Goal: Information Seeking & Learning: Learn about a topic

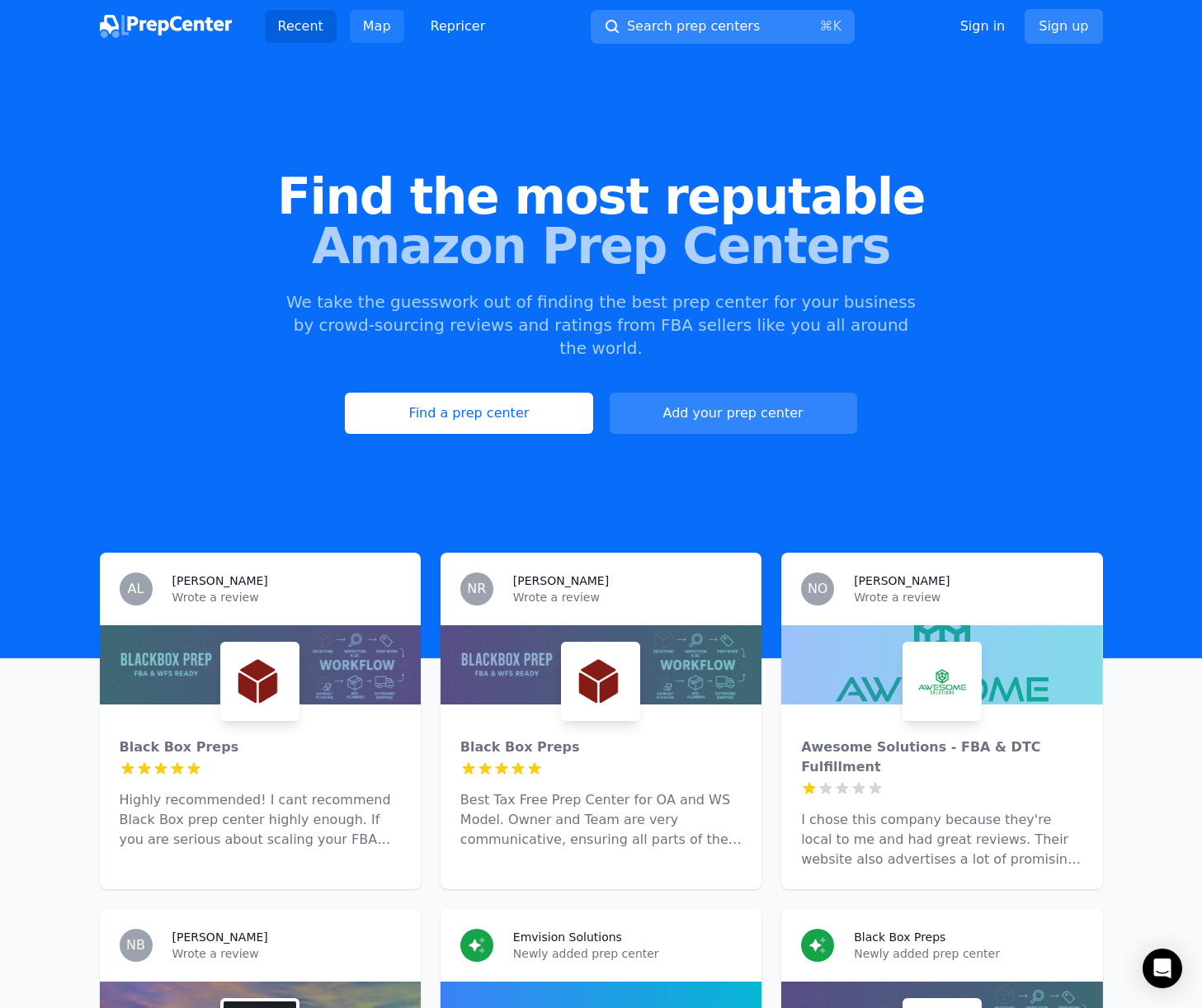
click at [387, 30] on link "Map" at bounding box center [377, 26] width 55 height 33
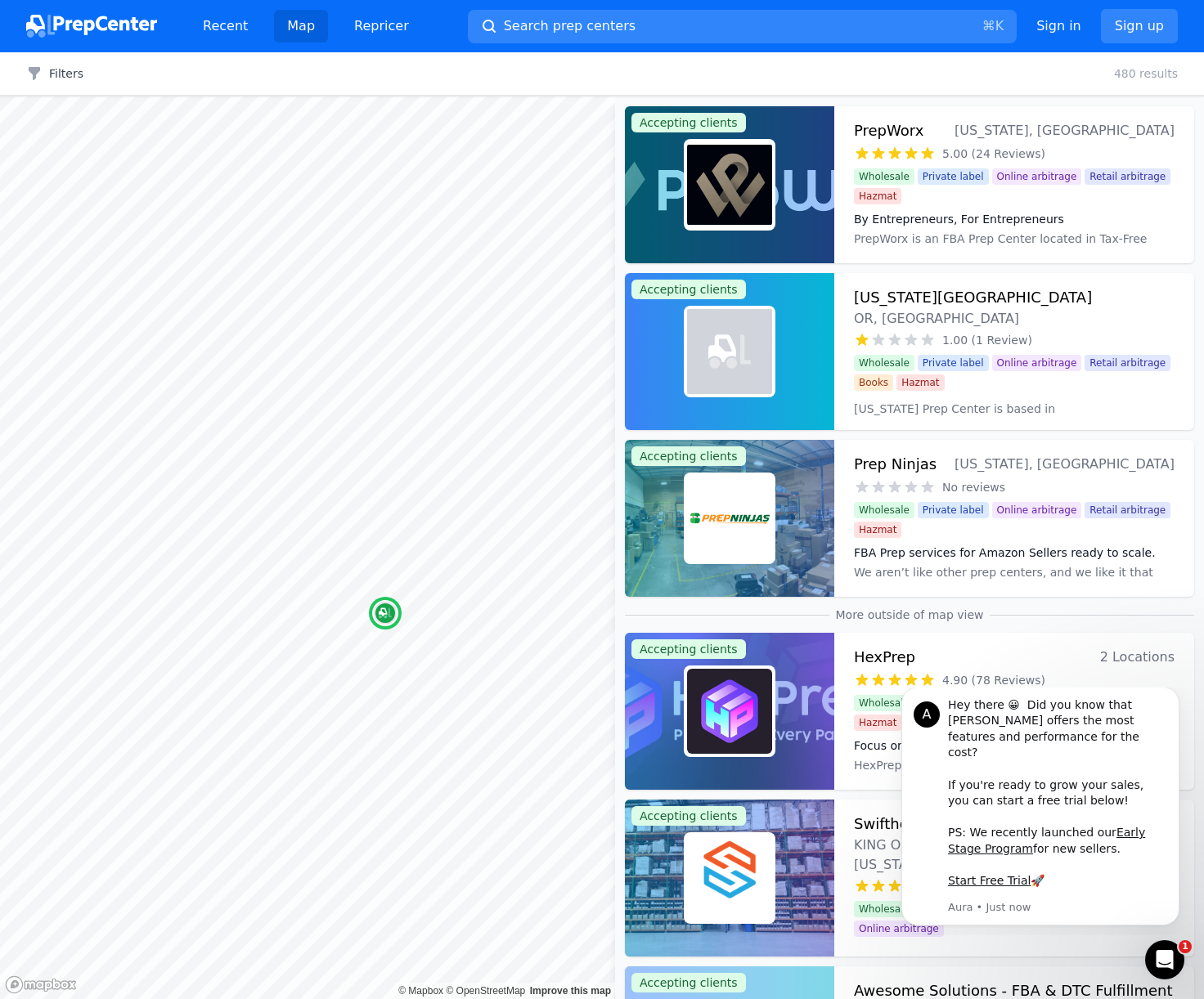
click at [889, 129] on h3 "PrepWorx" at bounding box center [888, 130] width 69 height 23
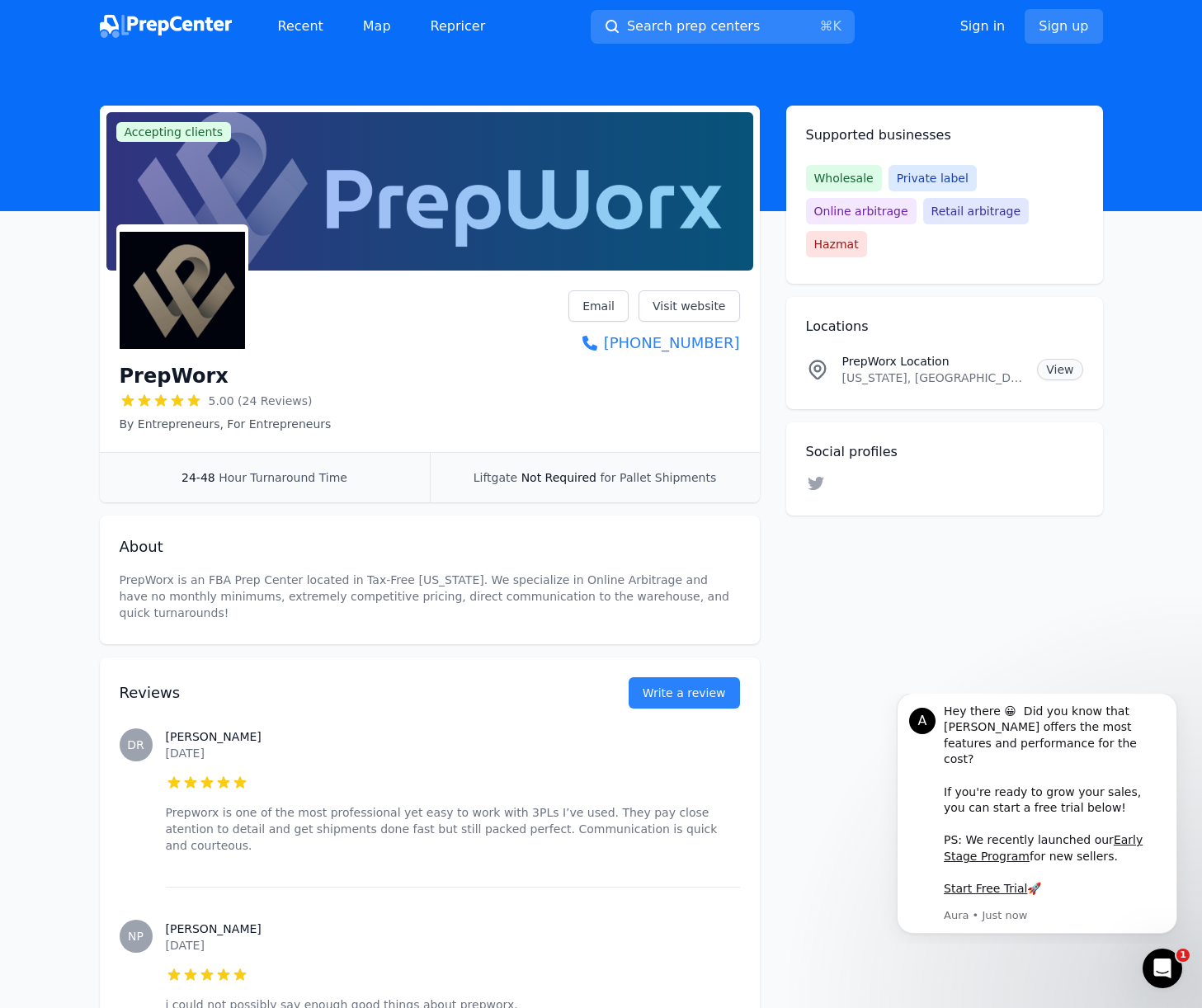
click at [1065, 359] on link "View" at bounding box center [1060, 369] width 46 height 21
click at [480, 345] on div "PrepWorx 5.00 (24 Reviews) By Entrepreneurs, For Entrepreneurs Email Visit webs…" at bounding box center [430, 362] width 620 height 142
click at [672, 308] on link "Visit website" at bounding box center [690, 306] width 101 height 31
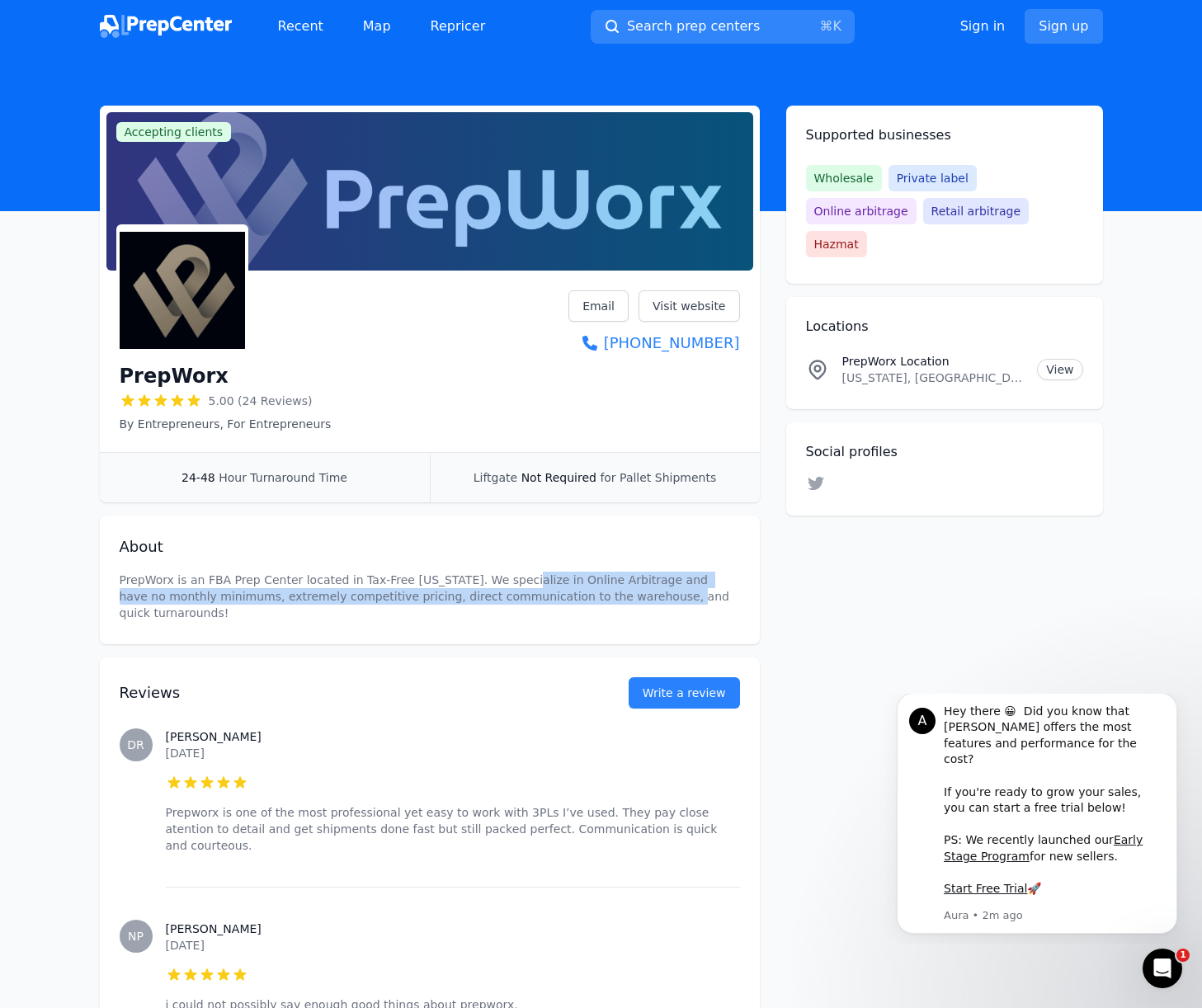
drag, startPoint x: 512, startPoint y: 586, endPoint x: 577, endPoint y: 591, distance: 65.2
click at [582, 590] on p "PrepWorx is an FBA Prep Center located in Tax-Free [US_STATE]. We specialize in…" at bounding box center [430, 596] width 620 height 50
click at [547, 592] on p "PrepWorx is an FBA Prep Center located in Tax-Free [US_STATE]. We specialize in…" at bounding box center [430, 596] width 620 height 50
drag, startPoint x: 491, startPoint y: 596, endPoint x: 470, endPoint y: 583, distance: 24.7
click at [470, 583] on p "PrepWorx is an FBA Prep Center located in Tax-Free [US_STATE]. We specialize in…" at bounding box center [430, 596] width 620 height 50
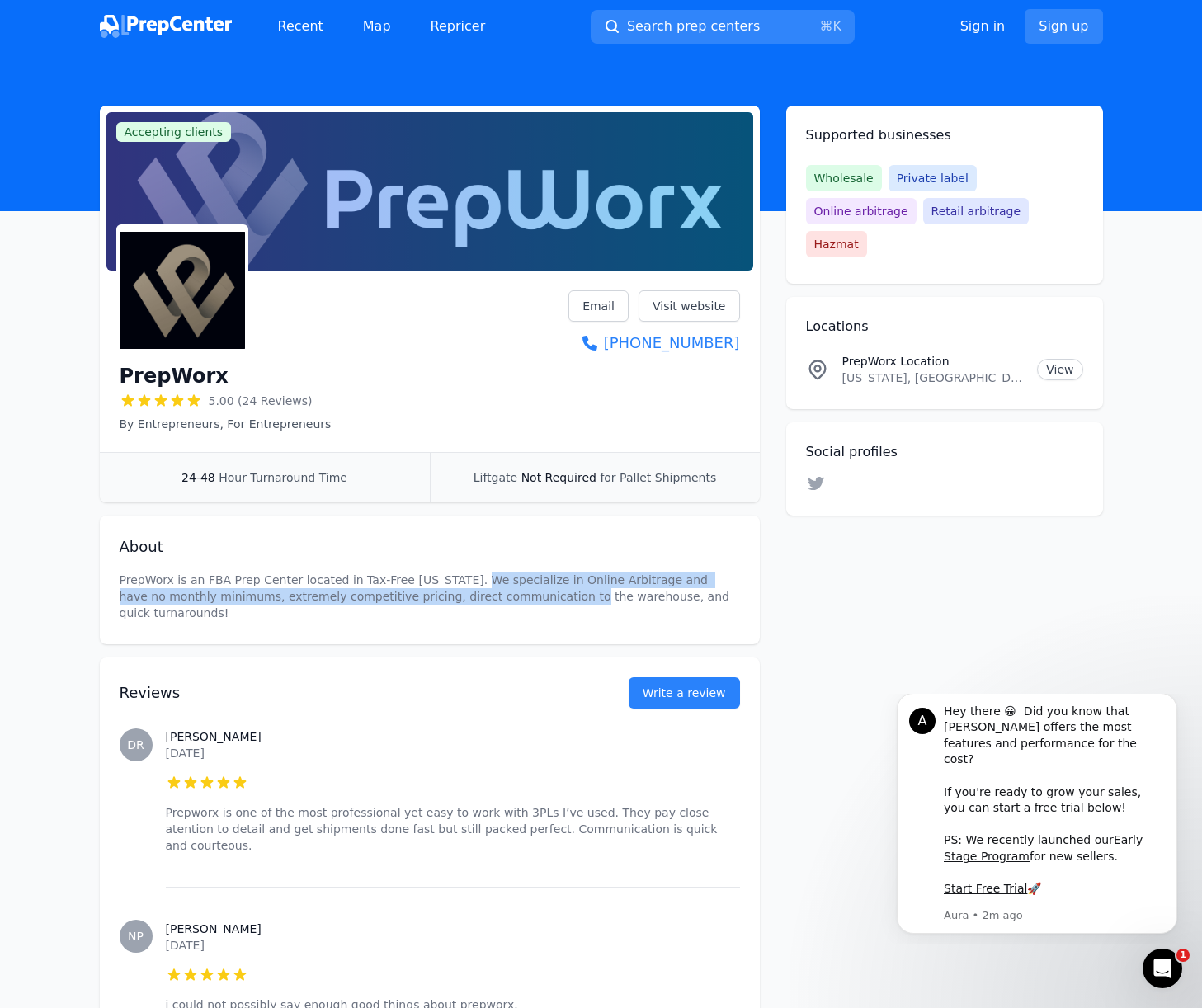
click at [470, 583] on p "PrepWorx is an FBA Prep Center located in Tax-Free [US_STATE]. We specialize in…" at bounding box center [430, 596] width 620 height 50
drag, startPoint x: 470, startPoint y: 583, endPoint x: 539, endPoint y: 598, distance: 70.6
click at [539, 598] on p "PrepWorx is an FBA Prep Center located in Tax-Free [US_STATE]. We specialize in…" at bounding box center [430, 596] width 620 height 50
click at [539, 598] on p "PrepWorx is an FBA Prep Center located in Tax-Free [US_STATE]. We specialize in…" at bounding box center [430, 596] width 620 height 50
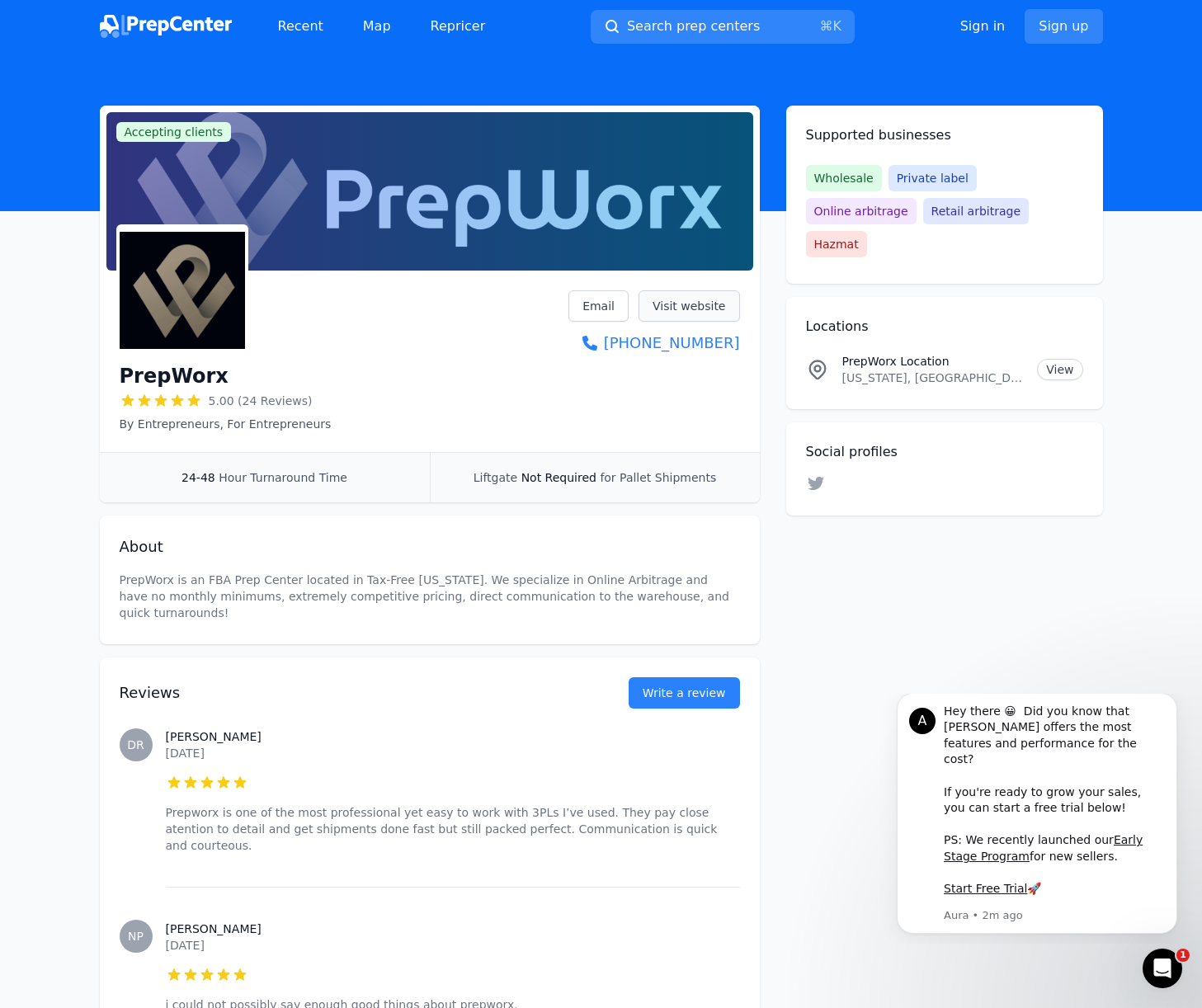
click at [674, 299] on link "Visit website" at bounding box center [690, 306] width 101 height 31
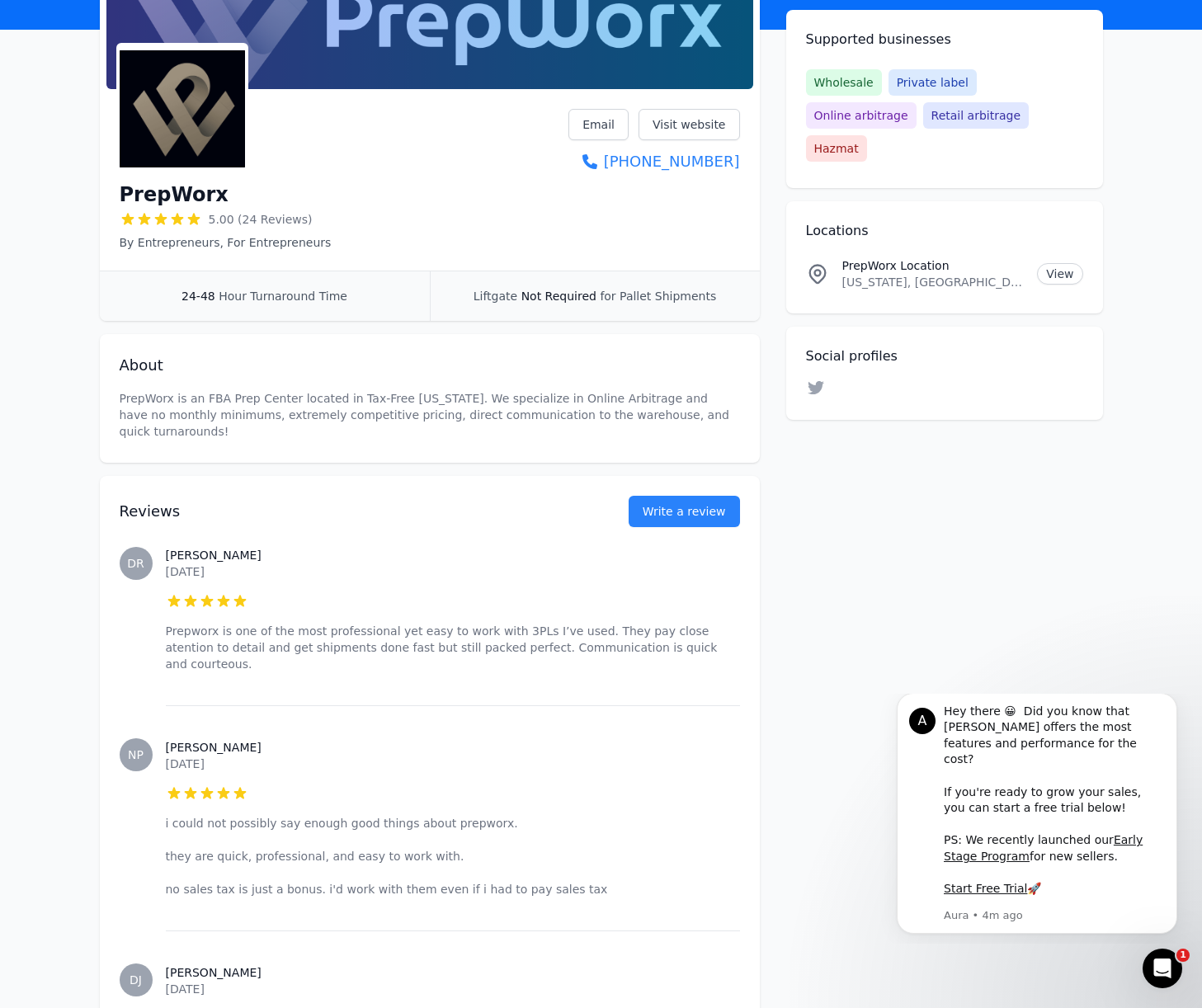
scroll to position [507, 0]
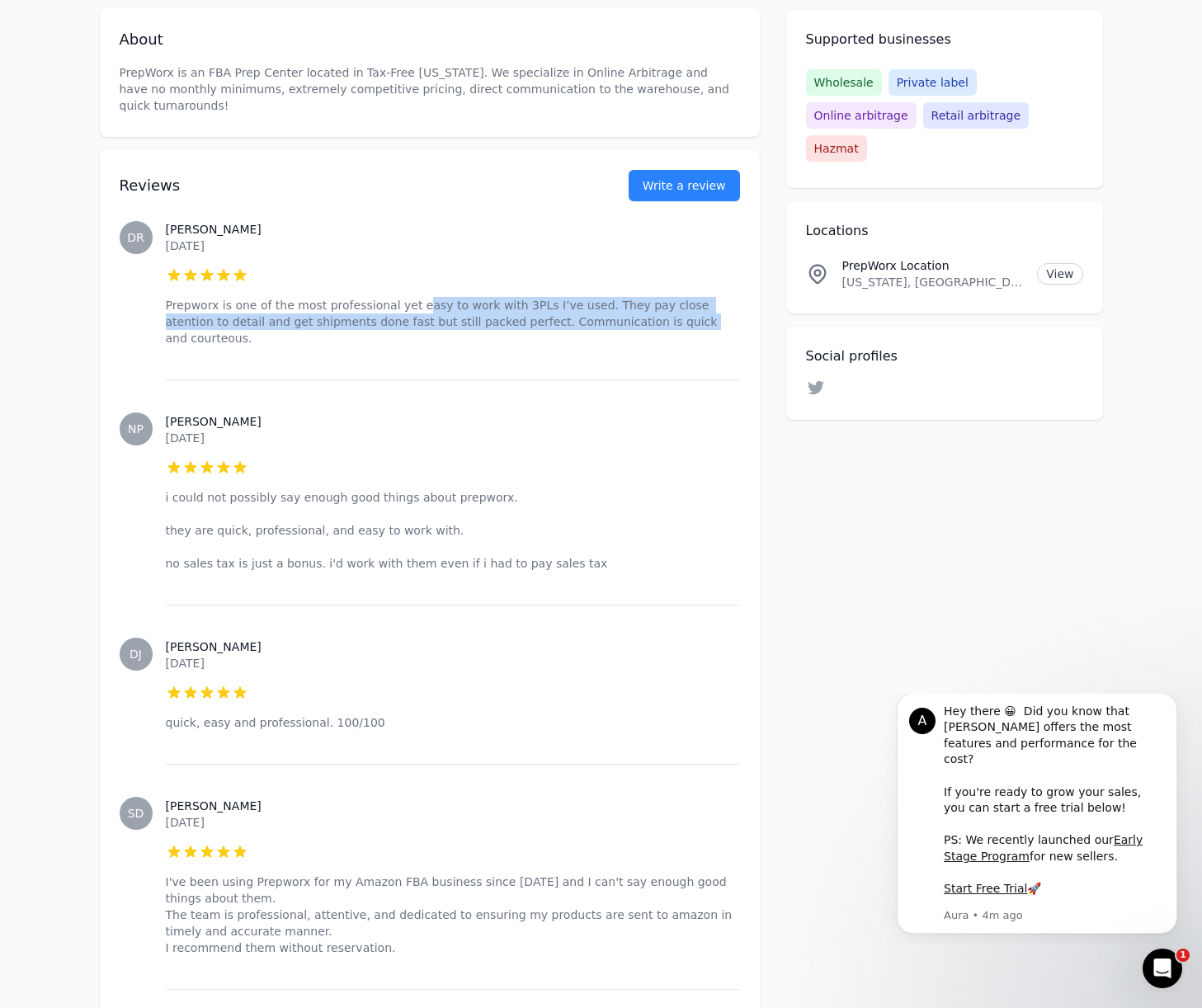
drag, startPoint x: 442, startPoint y: 293, endPoint x: 613, endPoint y: 308, distance: 171.7
click at [613, 308] on p "Prepworx is one of the most professional yet easy to work with 3PLs I’ve used. …" at bounding box center [453, 321] width 574 height 50
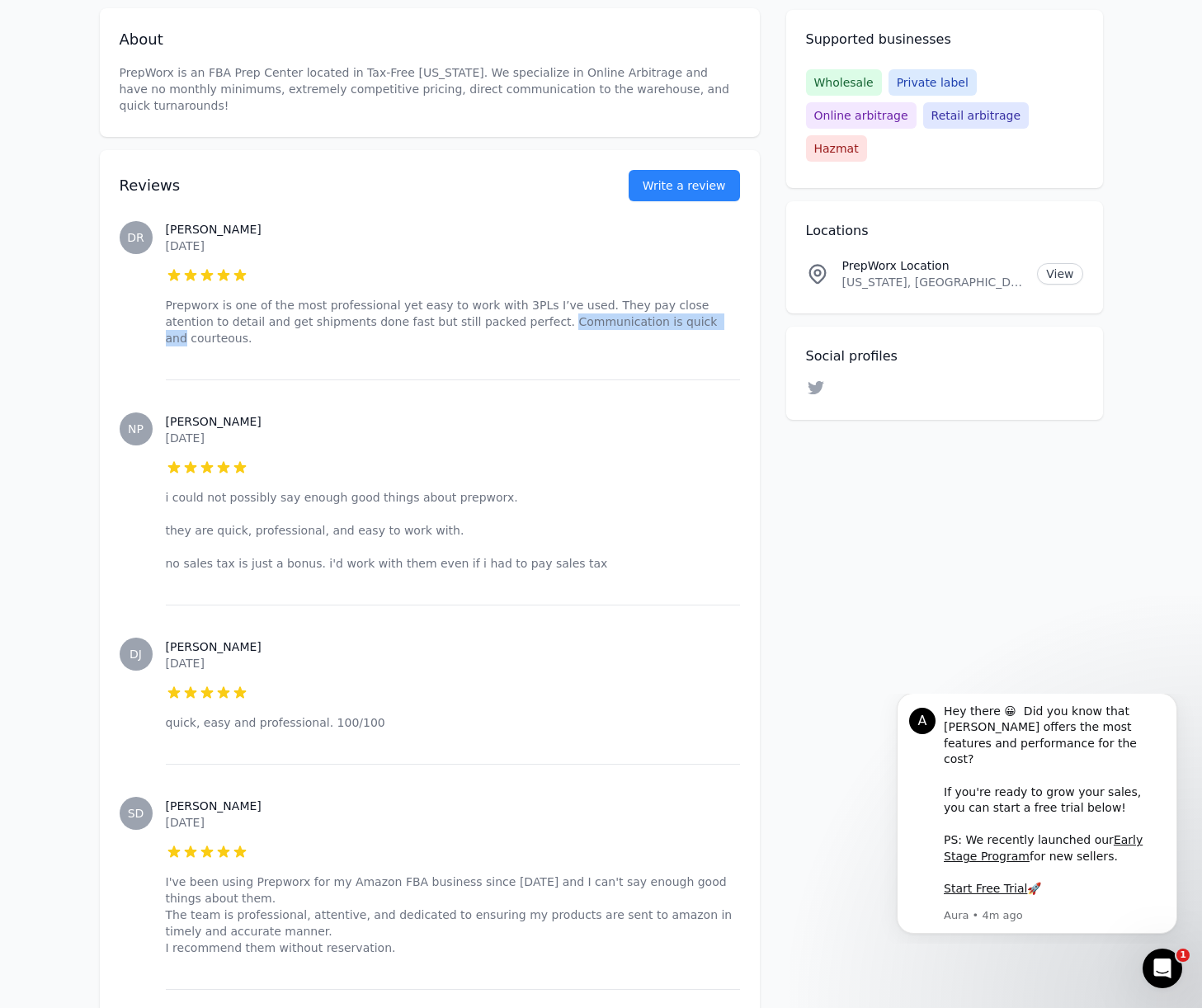
drag, startPoint x: 613, startPoint y: 308, endPoint x: 517, endPoint y: 301, distance: 96.3
click at [518, 301] on p "Prepworx is one of the most professional yet easy to work with 3PLs I’ve used. …" at bounding box center [453, 321] width 574 height 50
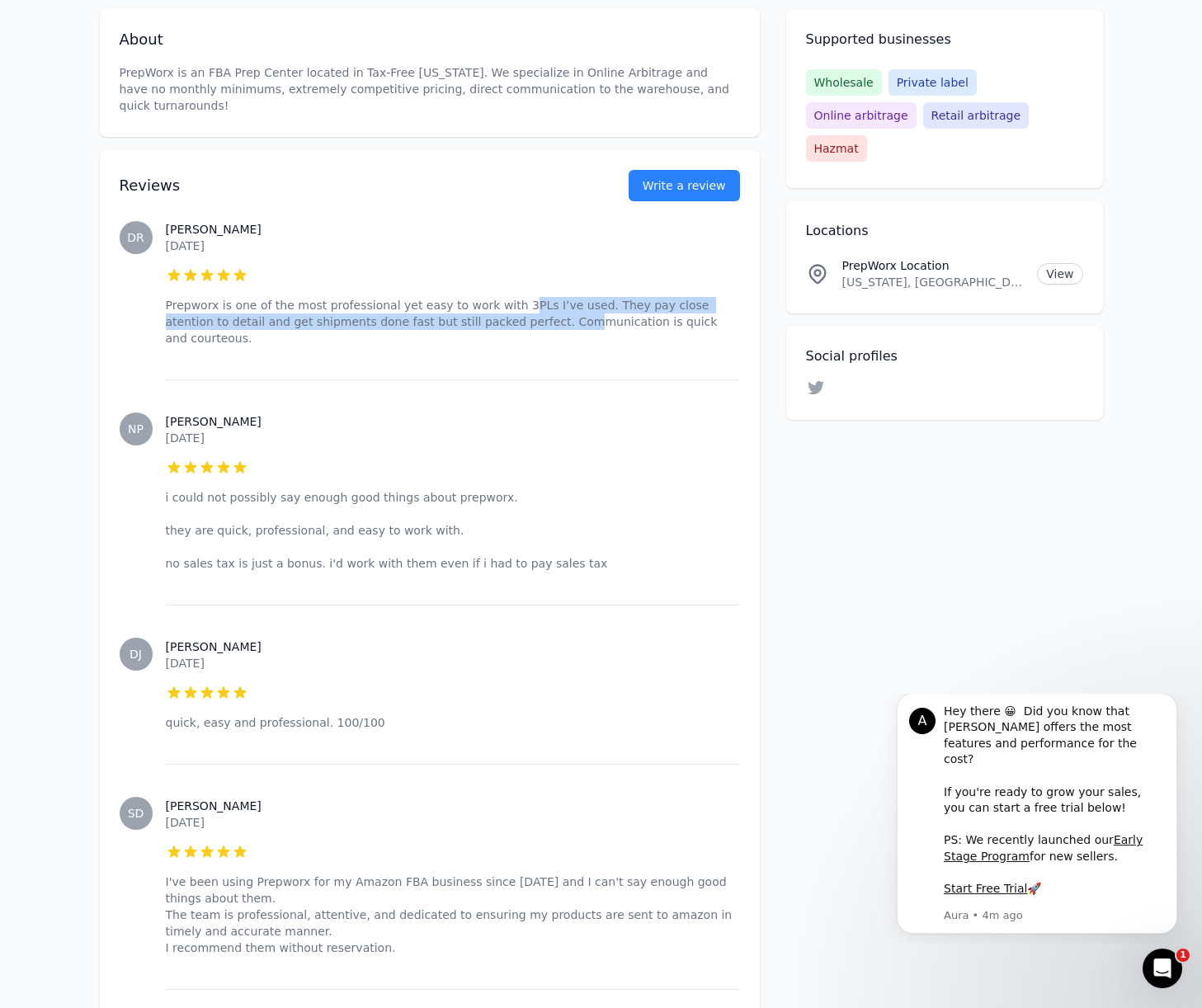
click at [509, 297] on p "Prepworx is one of the most professional yet easy to work with 3PLs I’ve used. …" at bounding box center [453, 321] width 574 height 50
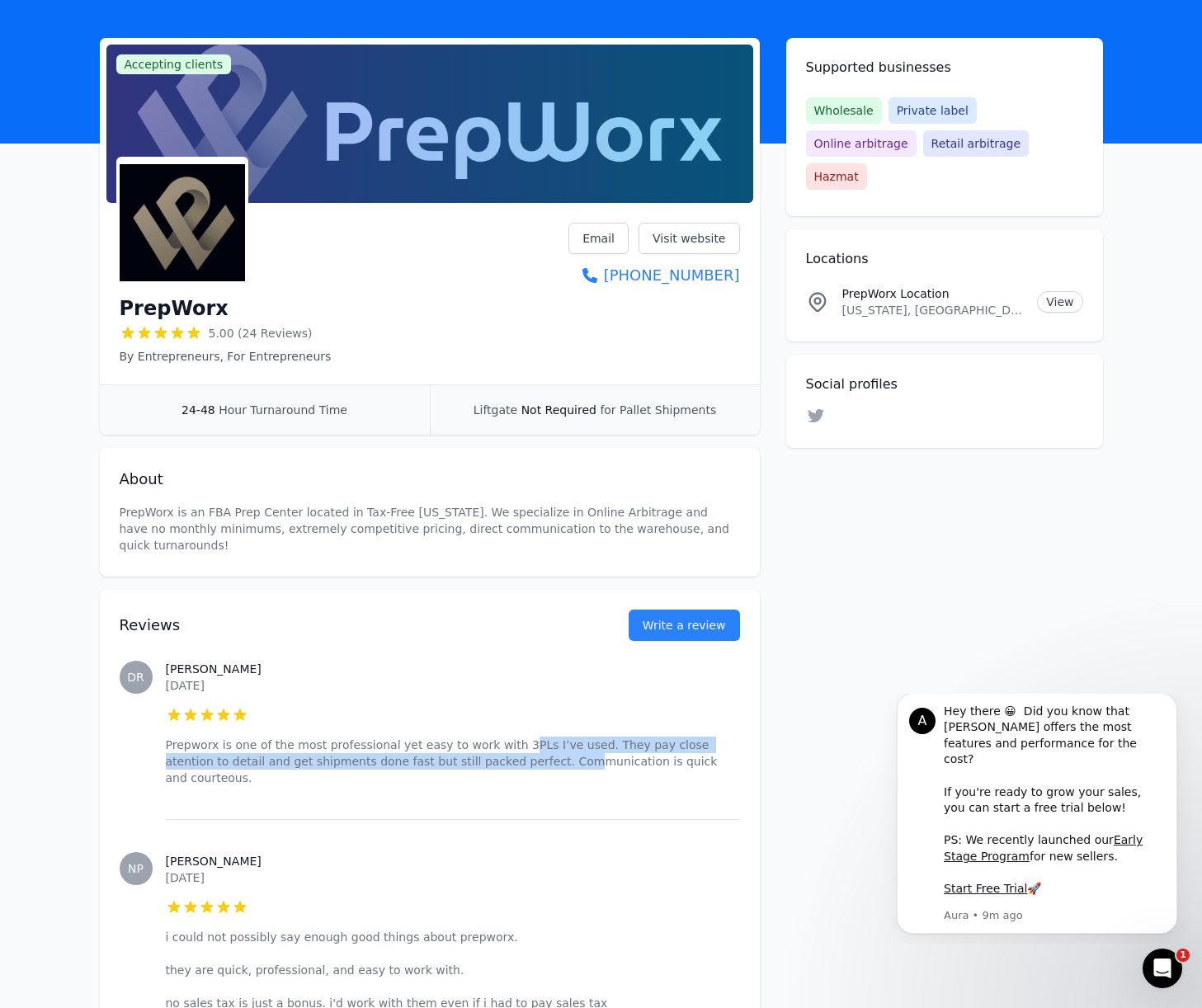
scroll to position [0, 0]
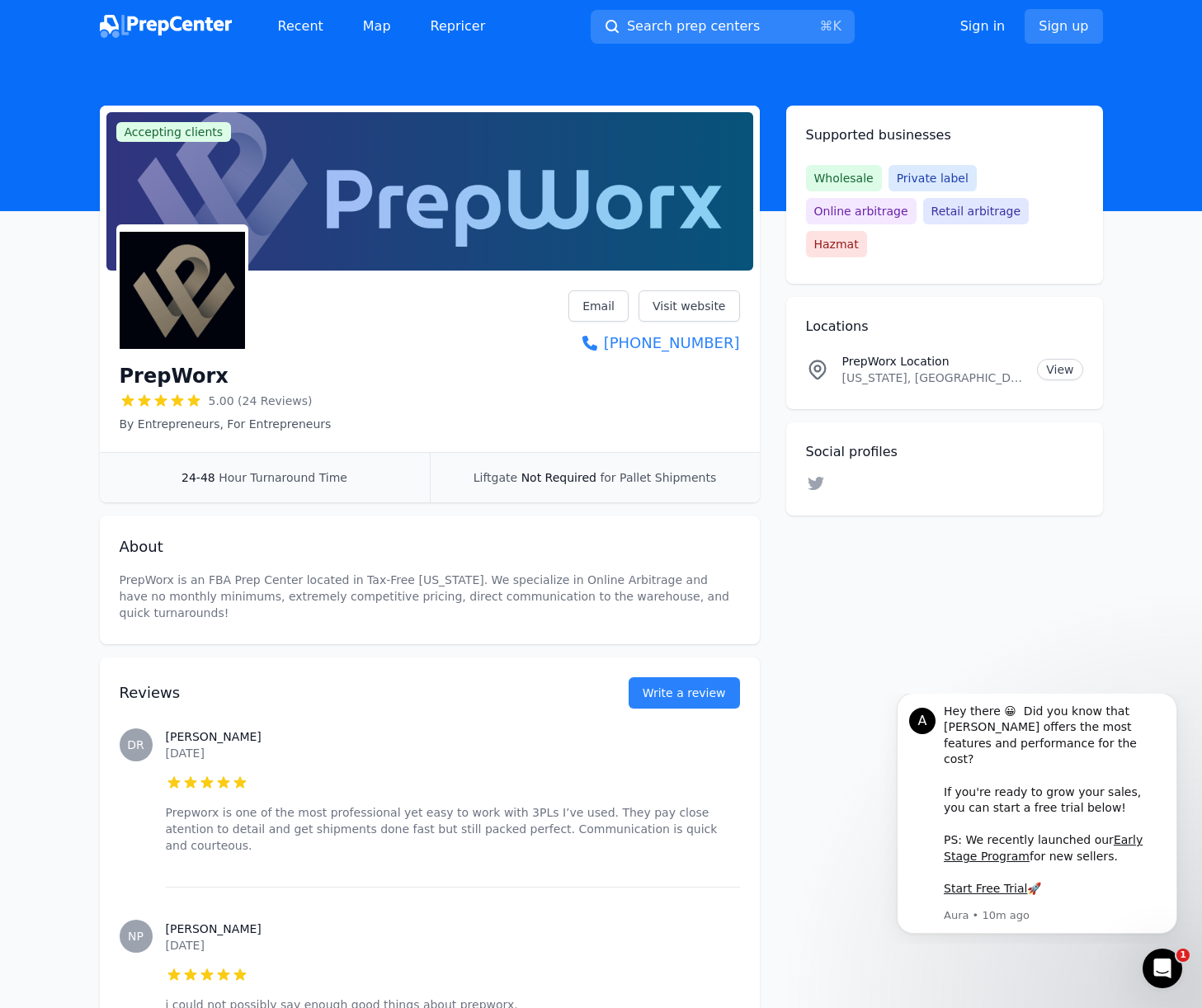
click at [142, 484] on div "24-48 Hour Turnaround Time" at bounding box center [265, 477] width 330 height 50
click at [207, 578] on p "PrepWorx is an FBA Prep Center located in Tax-Free [US_STATE]. We specialize in…" at bounding box center [430, 596] width 620 height 50
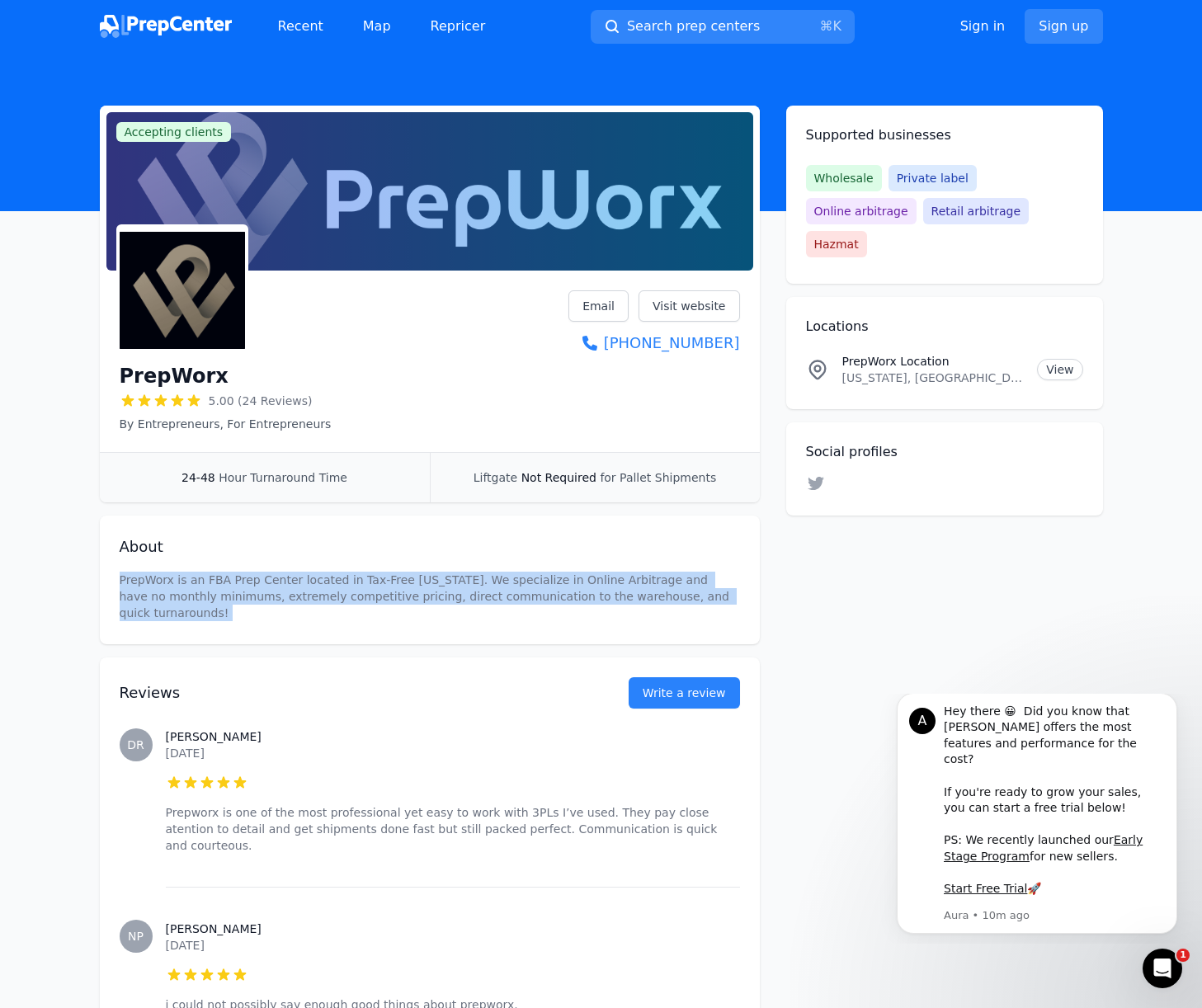
click at [207, 578] on p "PrepWorx is an FBA Prep Center located in Tax-Free [US_STATE]. We specialize in…" at bounding box center [430, 596] width 620 height 50
click at [224, 567] on div "About PrepWorx is an FBA Prep Center located in Tax-Free [US_STATE]. We special…" at bounding box center [429, 580] width 660 height 129
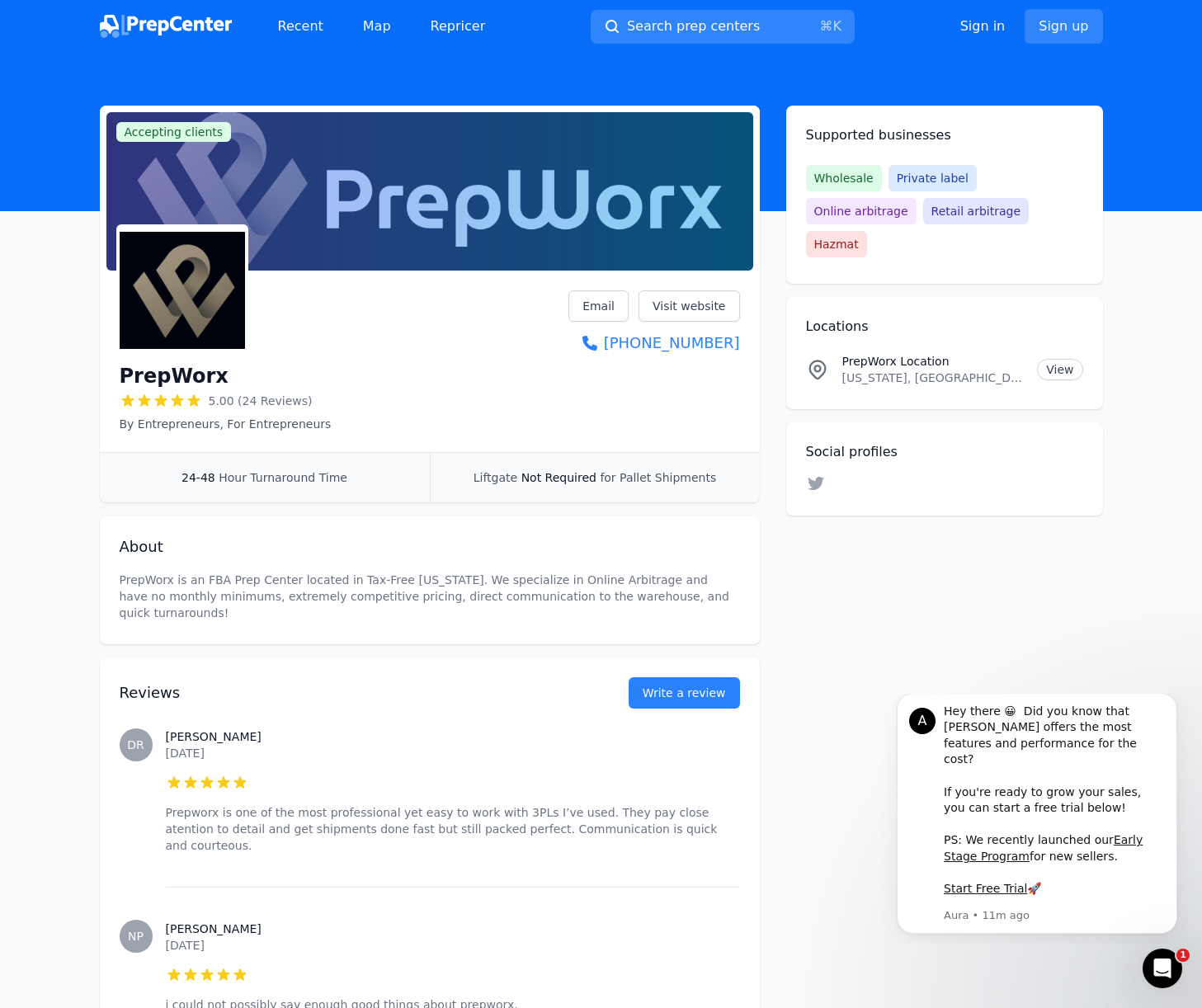
click at [434, 609] on div "About PrepWorx is an FBA Prep Center located in Tax-Free [US_STATE]. We special…" at bounding box center [429, 580] width 660 height 129
click at [152, 296] on img at bounding box center [182, 290] width 126 height 126
